Goal: Check status: Check status

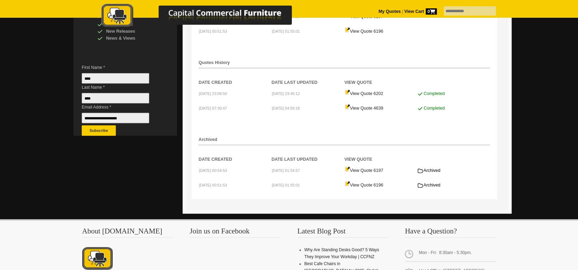
scroll to position [35, 0]
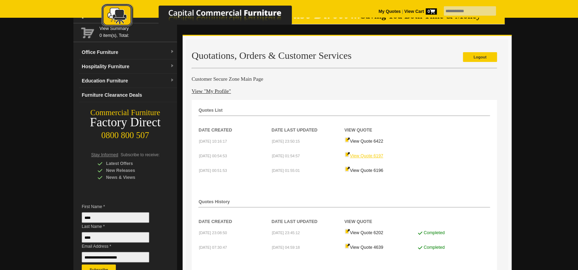
click at [367, 156] on link "View Quote 6197" at bounding box center [363, 155] width 39 height 5
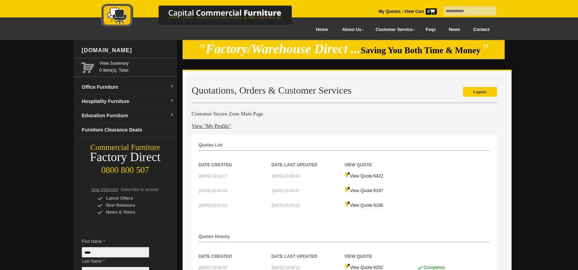
scroll to position [35, 0]
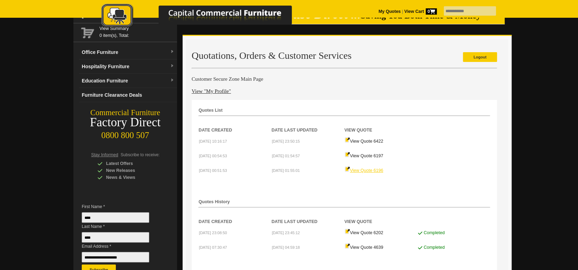
click at [364, 170] on link "View Quote 6196" at bounding box center [363, 170] width 39 height 5
